Goal: Download file/media

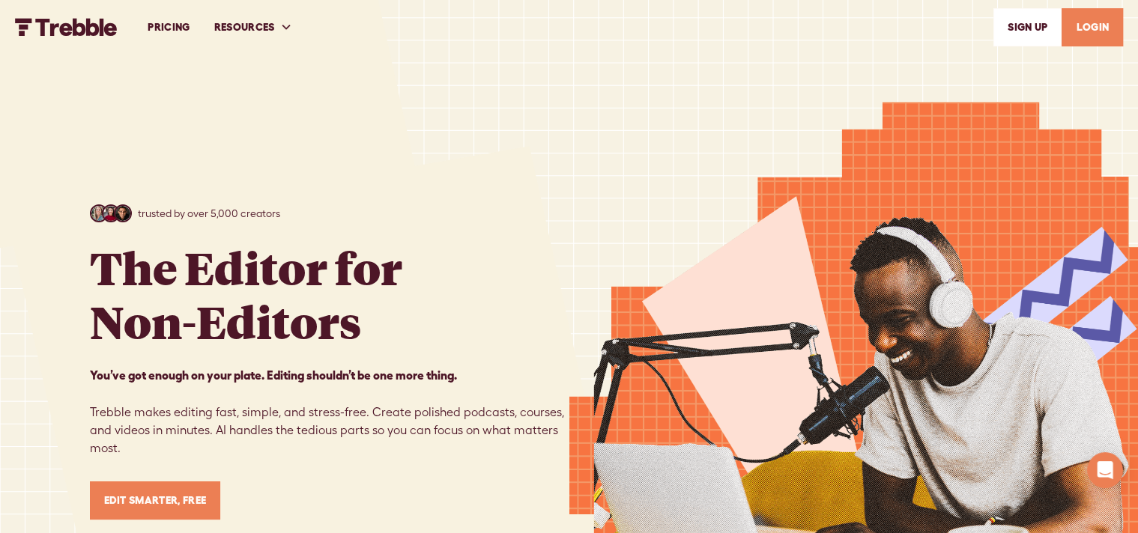
click at [180, 31] on link "PRICING" at bounding box center [169, 27] width 66 height 52
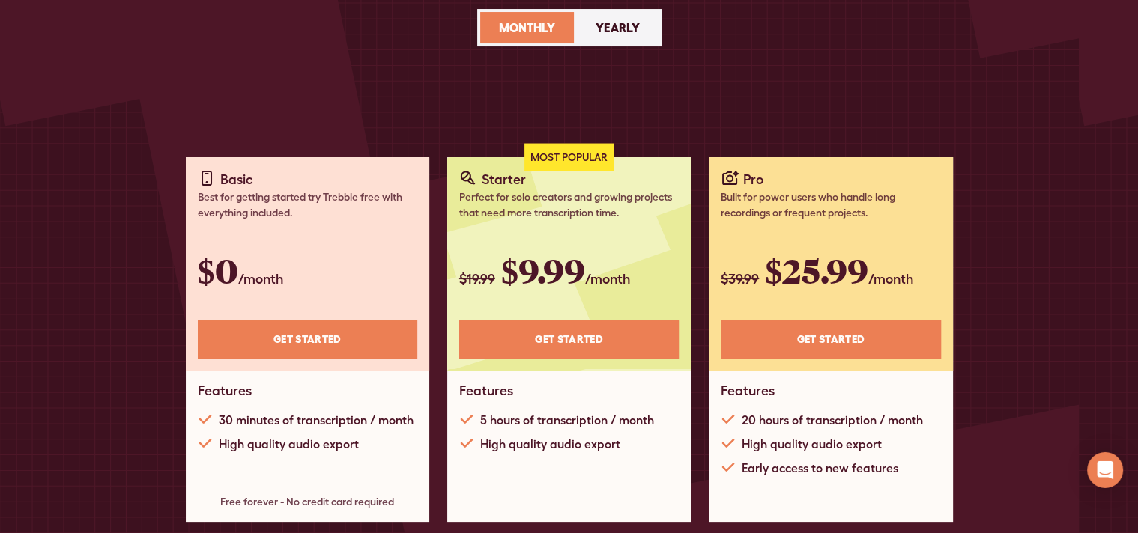
scroll to position [193, 0]
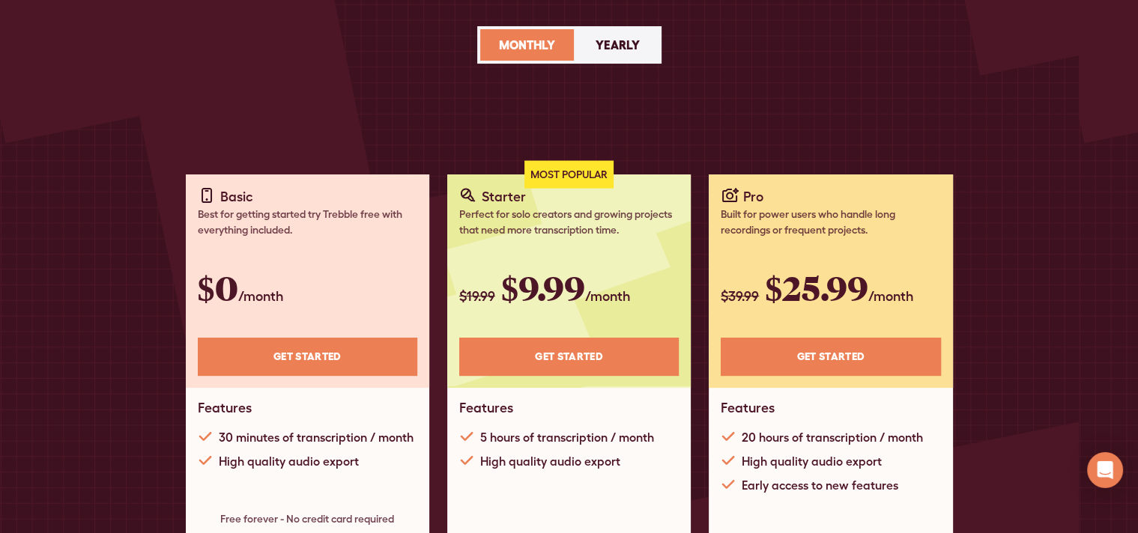
click at [631, 51] on div "Yearly" at bounding box center [618, 45] width 44 height 18
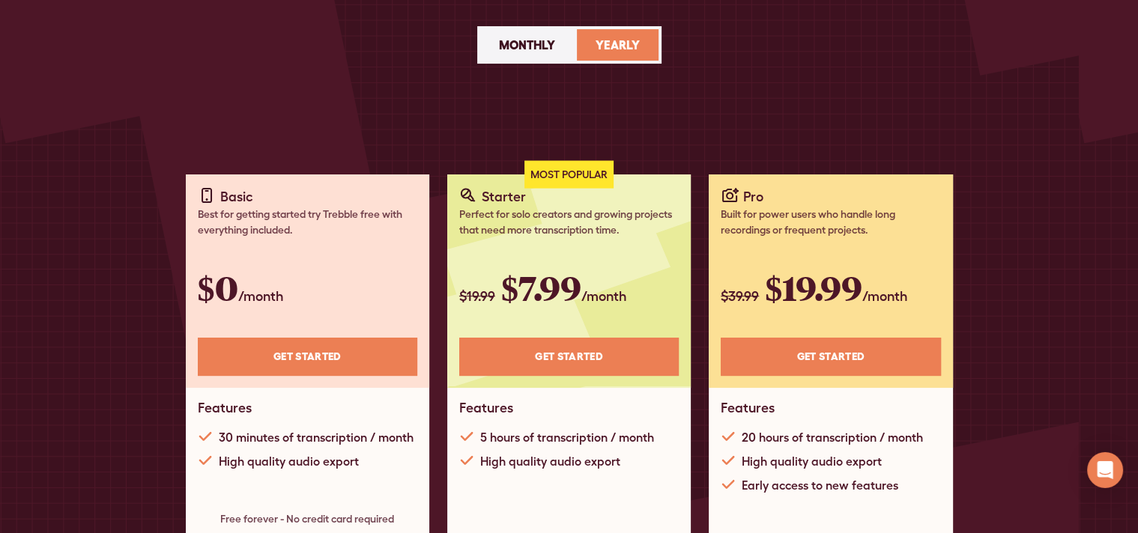
scroll to position [0, 0]
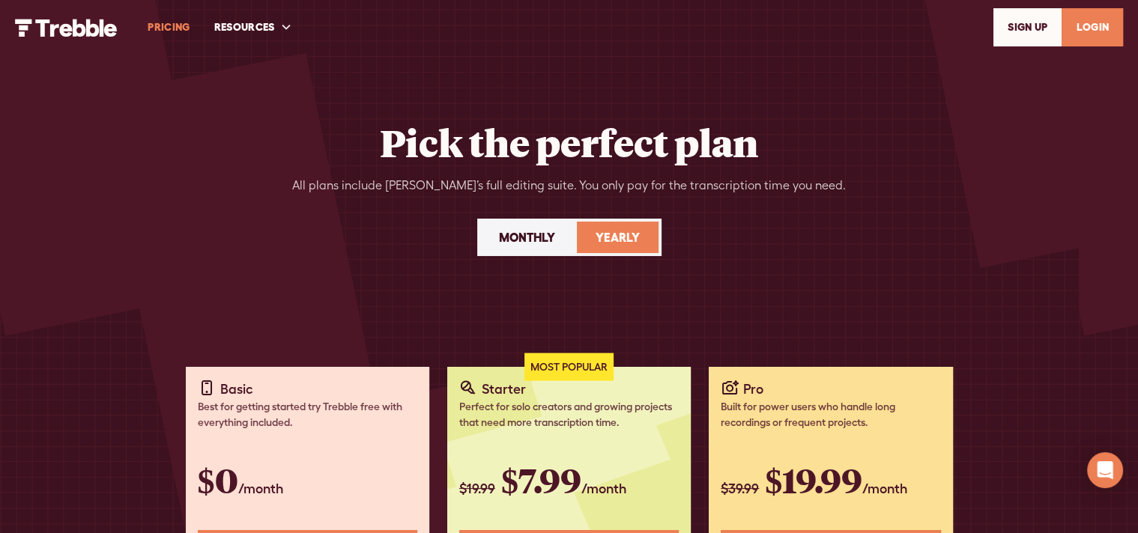
click at [1117, 27] on link "LOGIN" at bounding box center [1091, 27] width 61 height 38
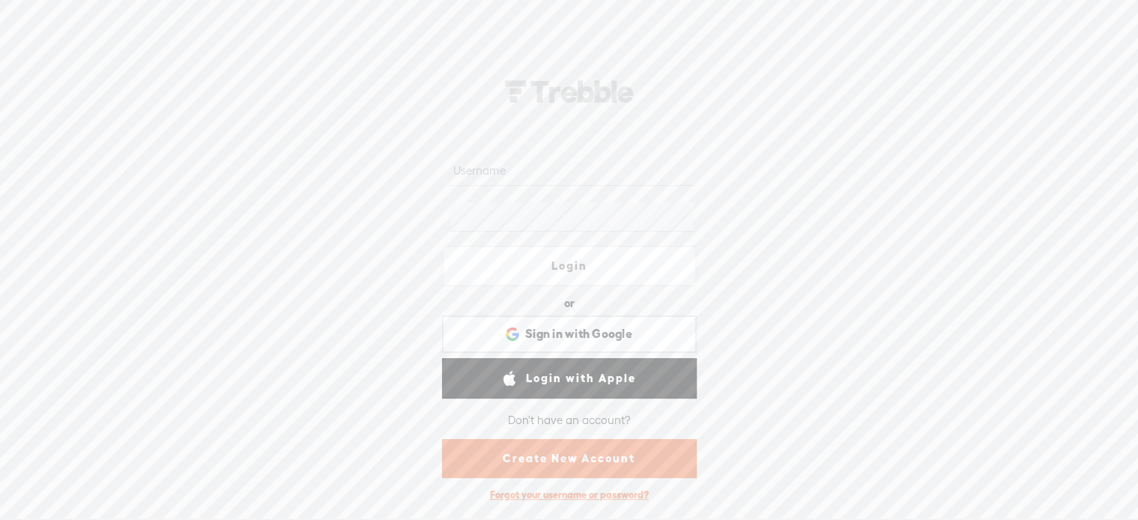
scroll to position [1, 0]
click at [566, 156] on input "text" at bounding box center [571, 170] width 243 height 29
type input "[EMAIL_ADDRESS][DOMAIN_NAME]"
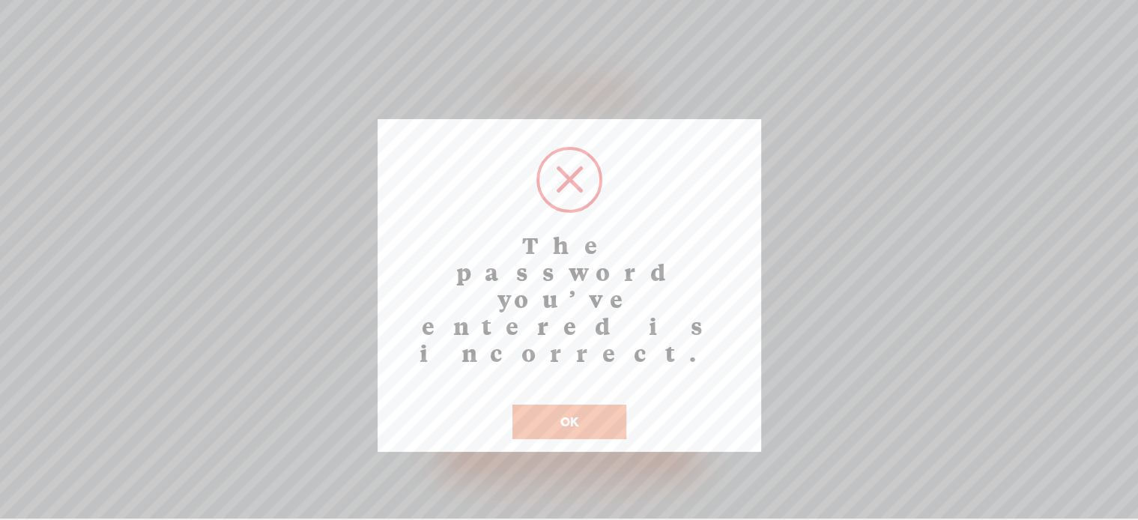
click at [562, 405] on button "OK" at bounding box center [569, 422] width 114 height 34
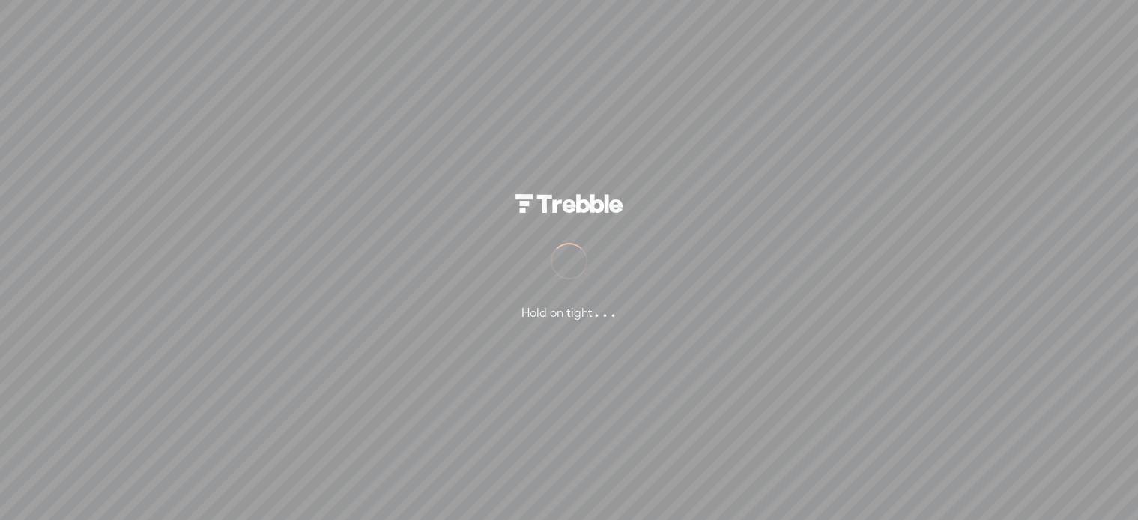
scroll to position [0, 0]
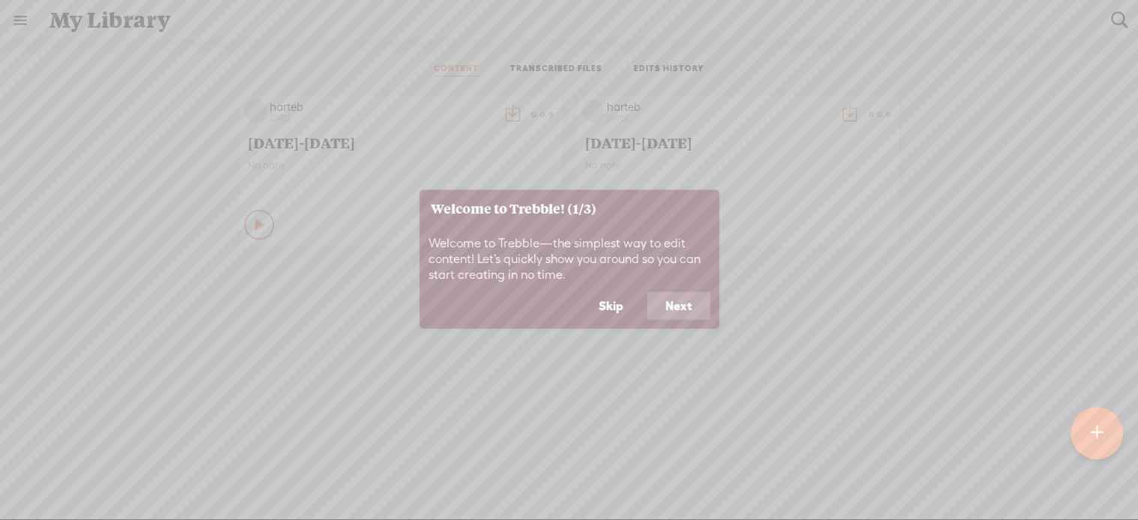
click at [600, 298] on button "Skip" at bounding box center [611, 305] width 61 height 28
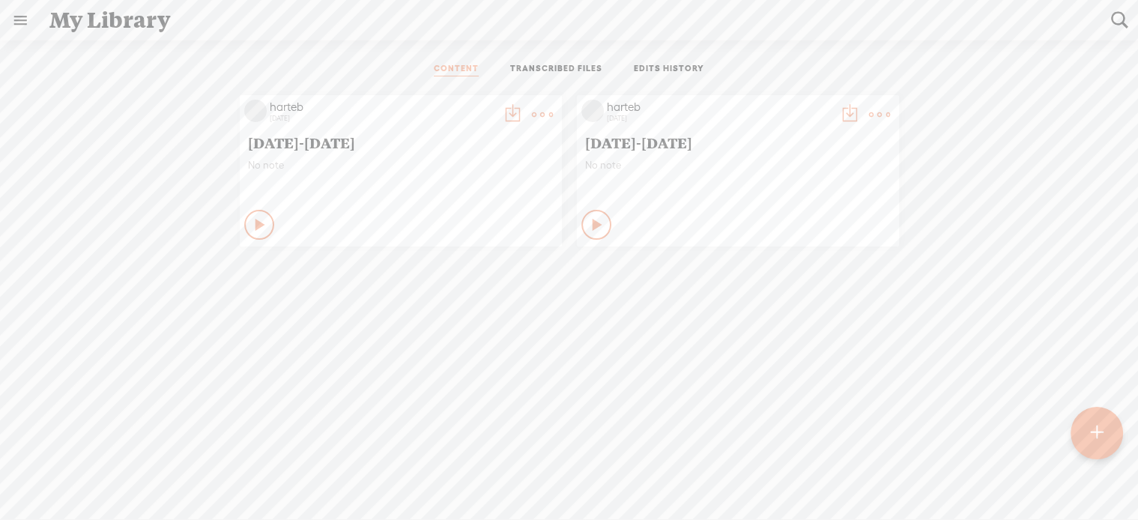
click at [254, 235] on div "Play Content" at bounding box center [259, 225] width 30 height 30
click at [590, 225] on icon at bounding box center [597, 224] width 15 height 15
click at [839, 115] on t at bounding box center [849, 114] width 21 height 21
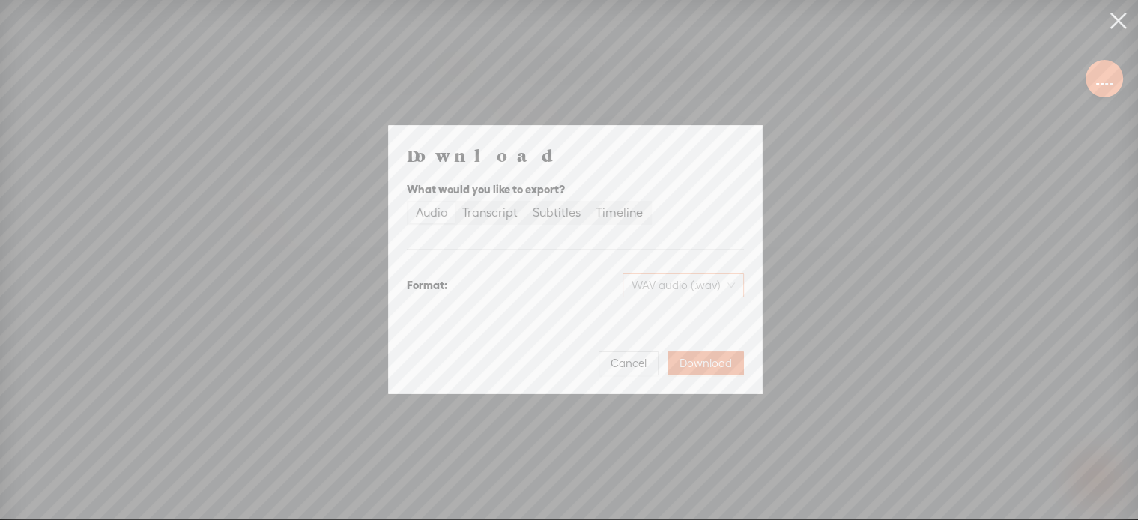
click at [733, 283] on span "WAV audio (.wav)" at bounding box center [683, 285] width 103 height 22
click at [673, 322] on div "MP3 audio (.mp3)" at bounding box center [671, 316] width 122 height 15
click at [718, 369] on span "Download" at bounding box center [705, 363] width 52 height 15
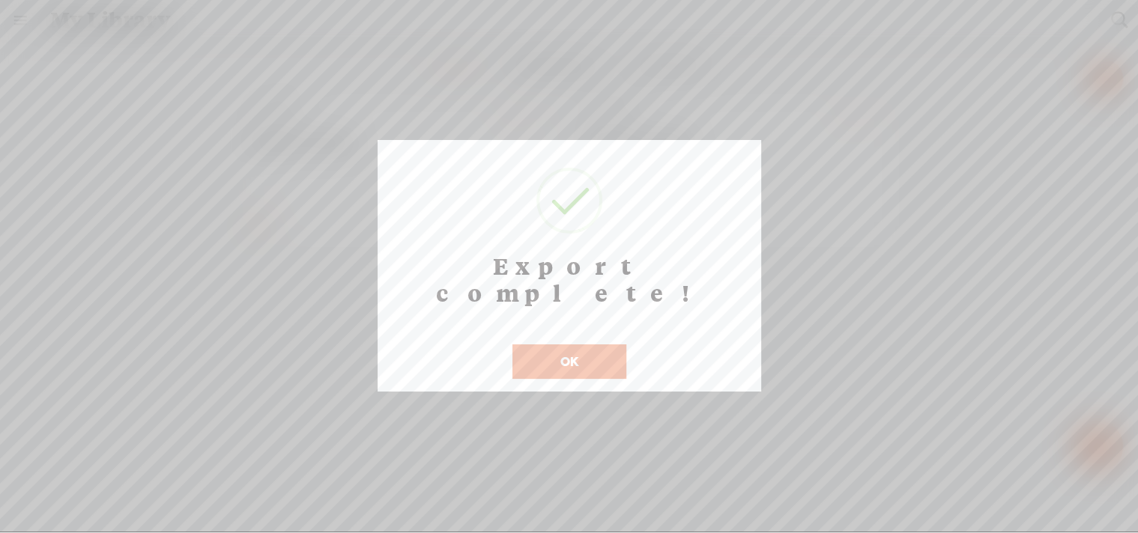
click at [560, 347] on button "OK" at bounding box center [569, 362] width 114 height 34
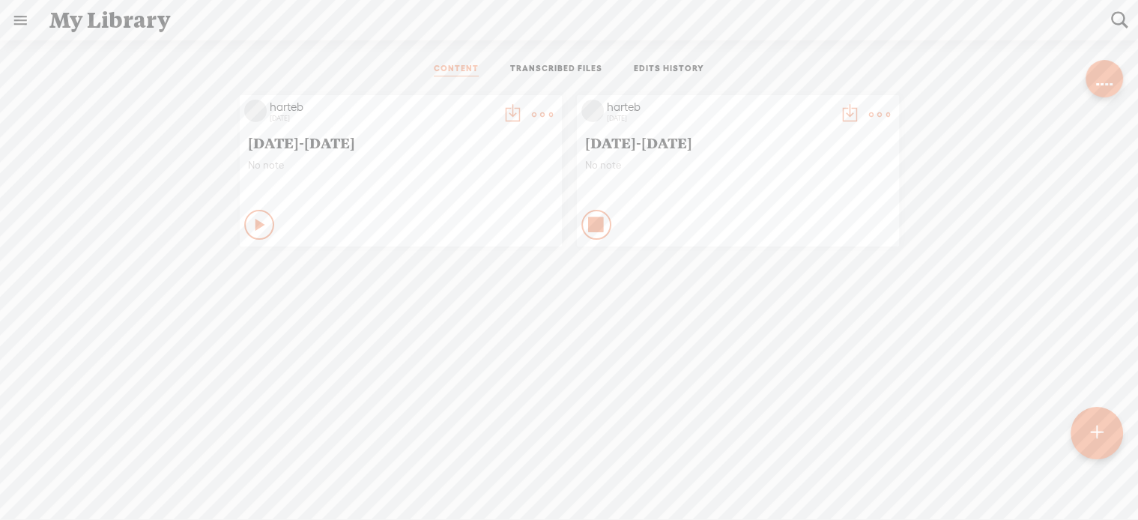
click at [590, 226] on icon at bounding box center [597, 224] width 15 height 15
